Goal: Task Accomplishment & Management: Manage account settings

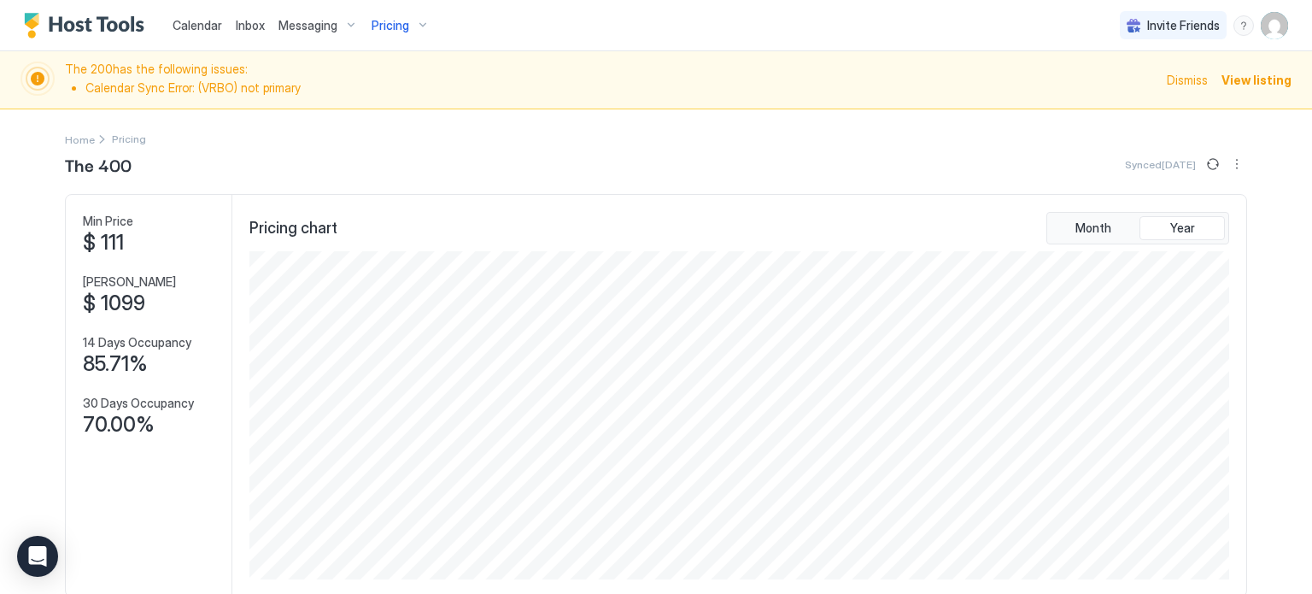
scroll to position [328, 984]
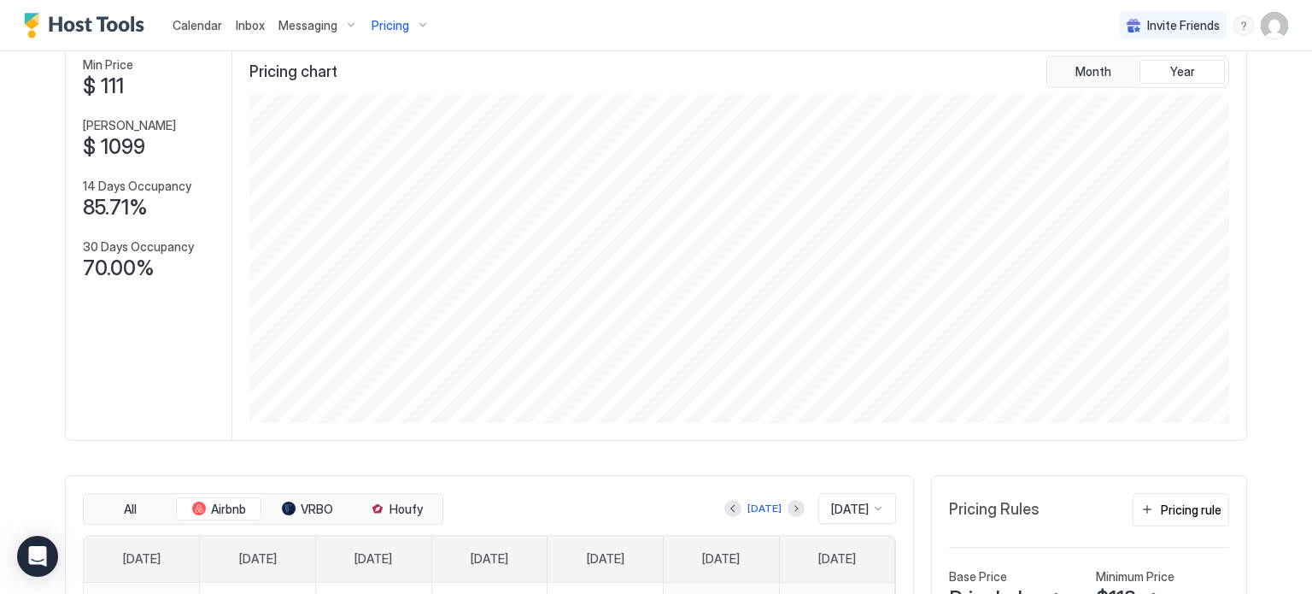
click at [390, 34] on div "Pricing" at bounding box center [401, 25] width 72 height 29
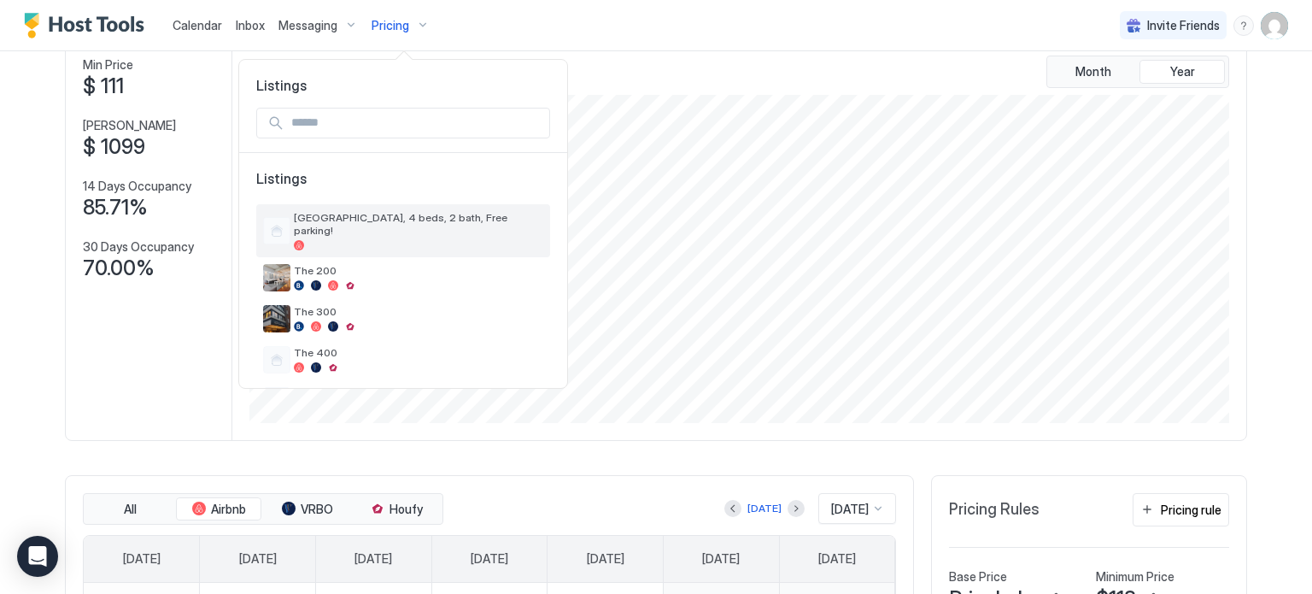
scroll to position [79, 0]
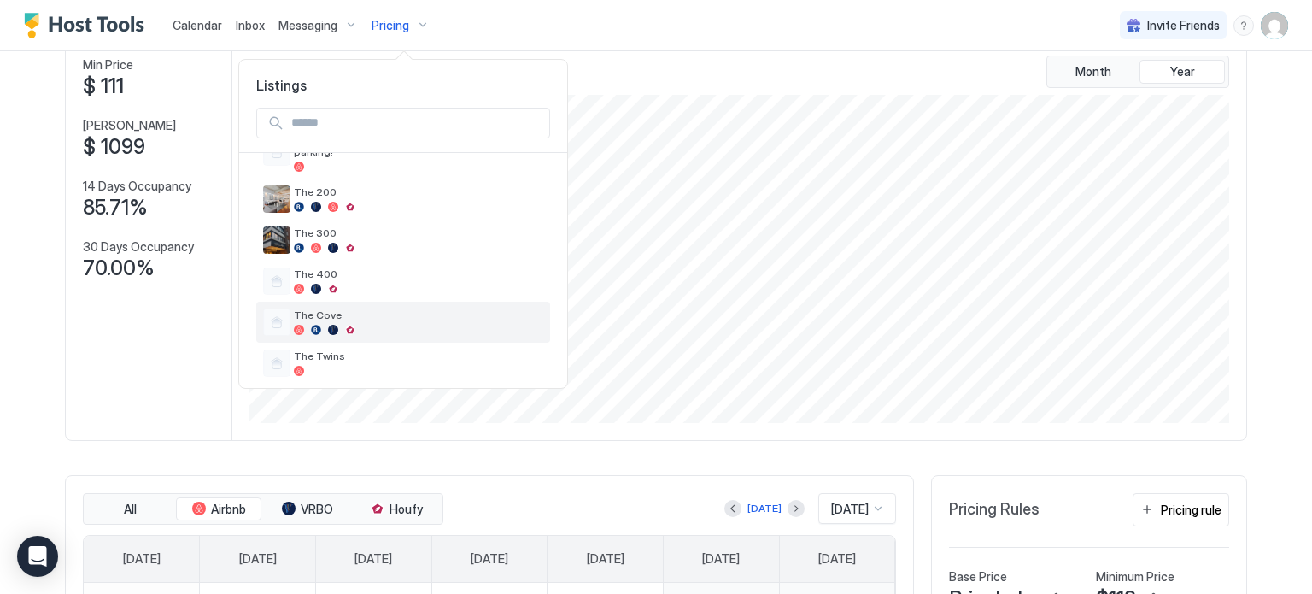
click at [349, 302] on div "The Cove" at bounding box center [403, 322] width 294 height 41
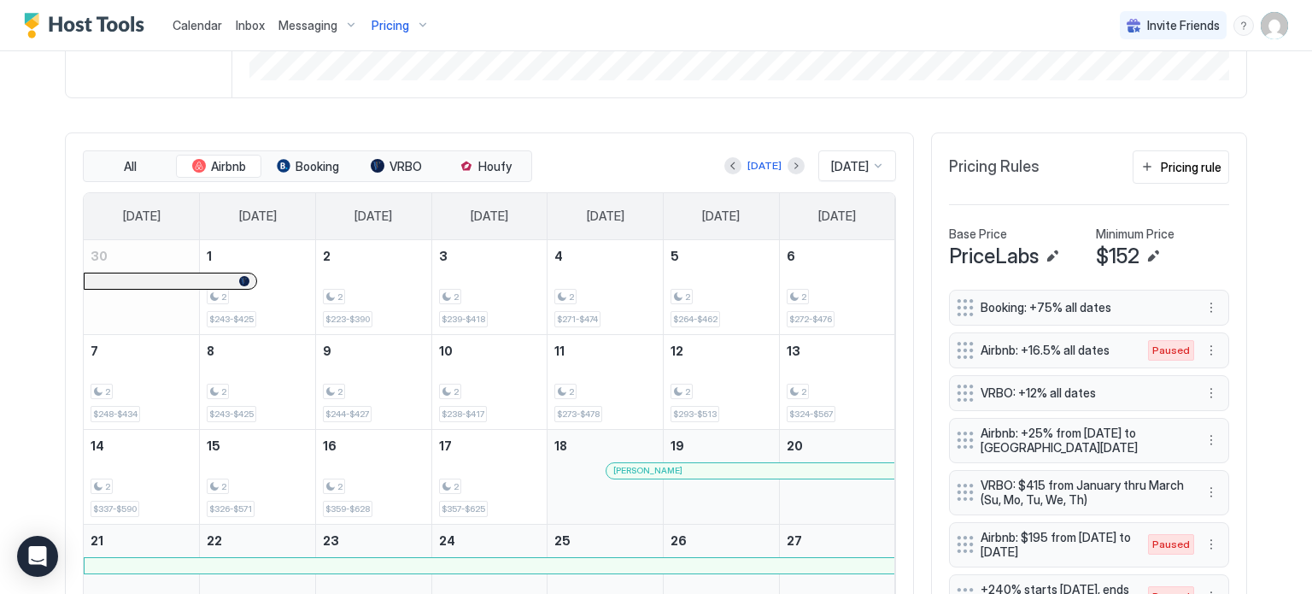
scroll to position [540, 0]
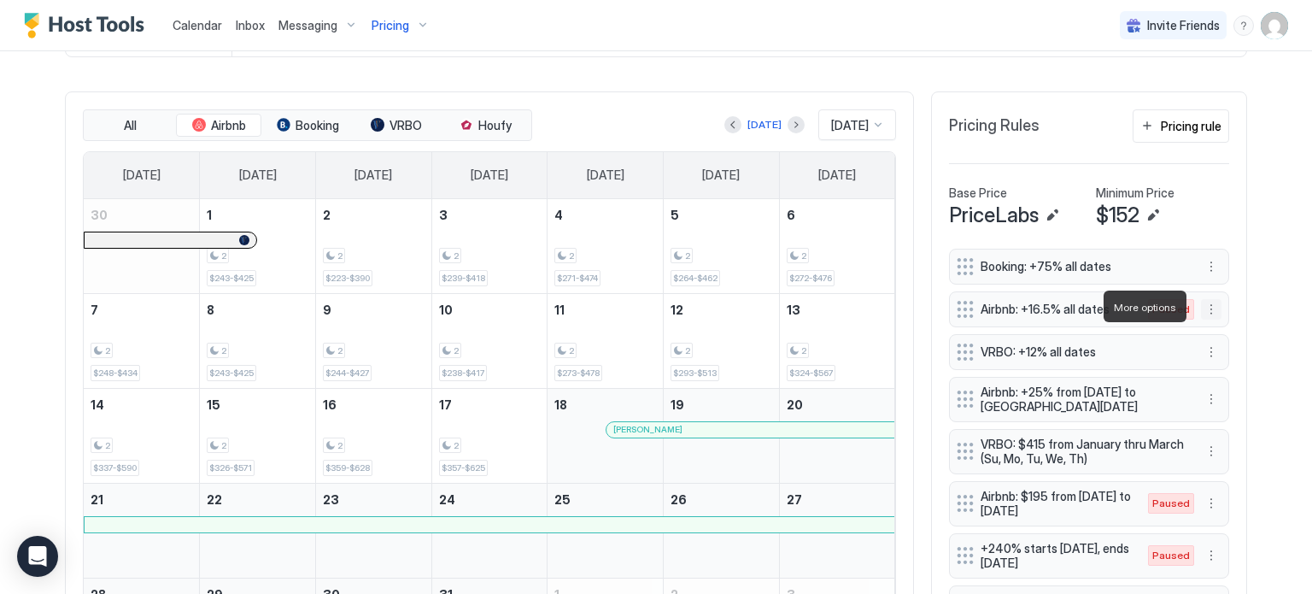
click at [1207, 300] on button "More options" at bounding box center [1211, 309] width 21 height 21
click at [1211, 324] on div "Edit" at bounding box center [1222, 330] width 38 height 13
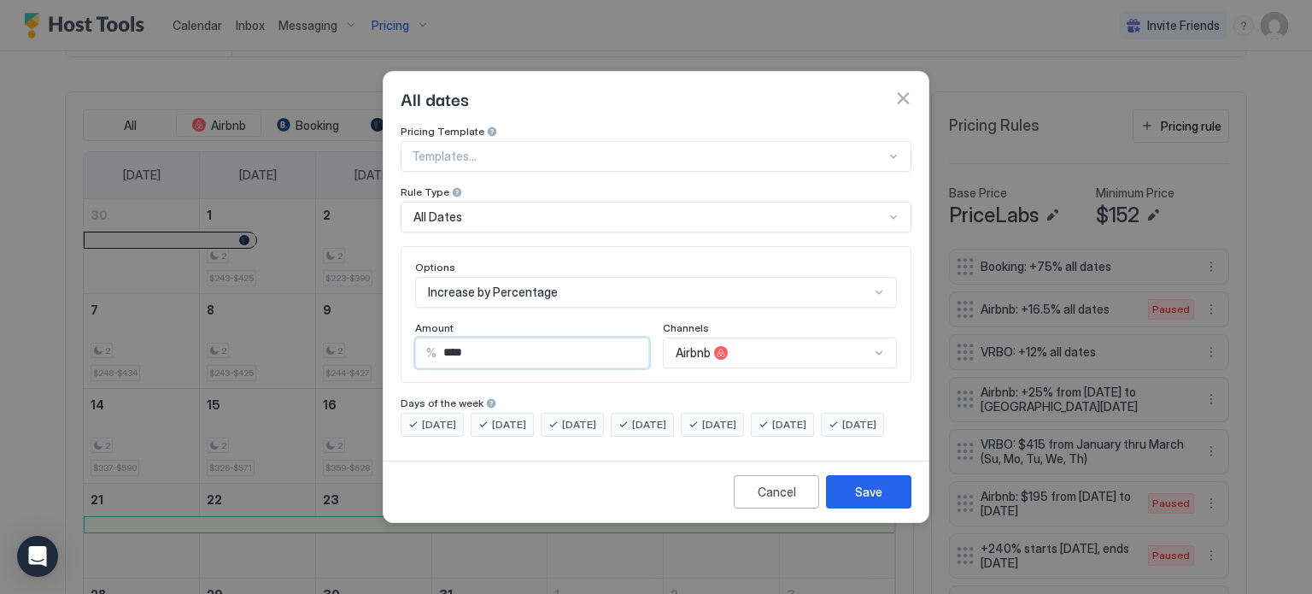
click at [481, 348] on input "****" at bounding box center [543, 352] width 212 height 29
type input "**"
click at [848, 499] on button "Save" at bounding box center [868, 491] width 85 height 33
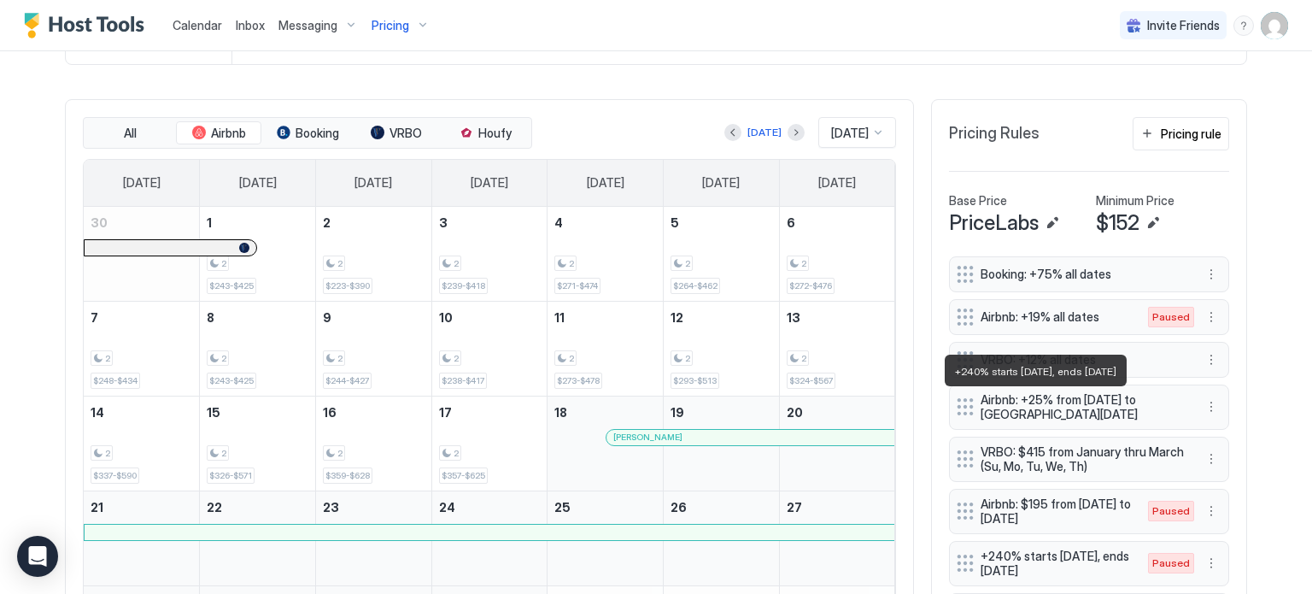
scroll to position [526, 0]
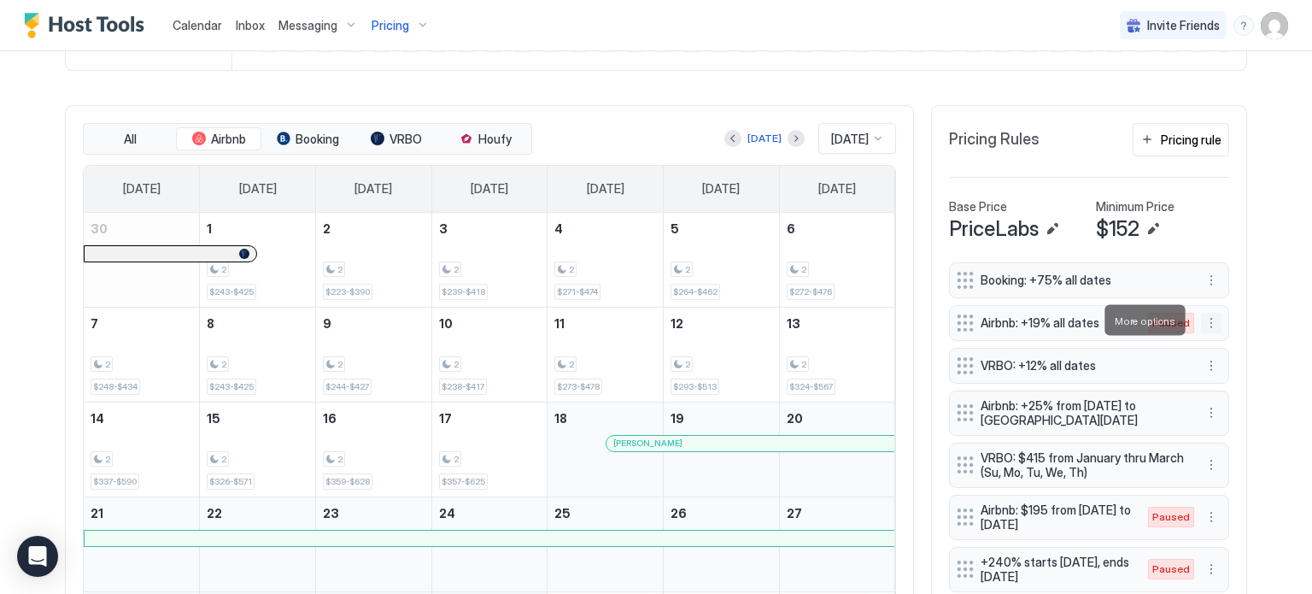
click at [1206, 316] on button "More options" at bounding box center [1211, 323] width 21 height 21
click at [1210, 365] on div "Enable" at bounding box center [1229, 371] width 52 height 13
